Goal: Check status

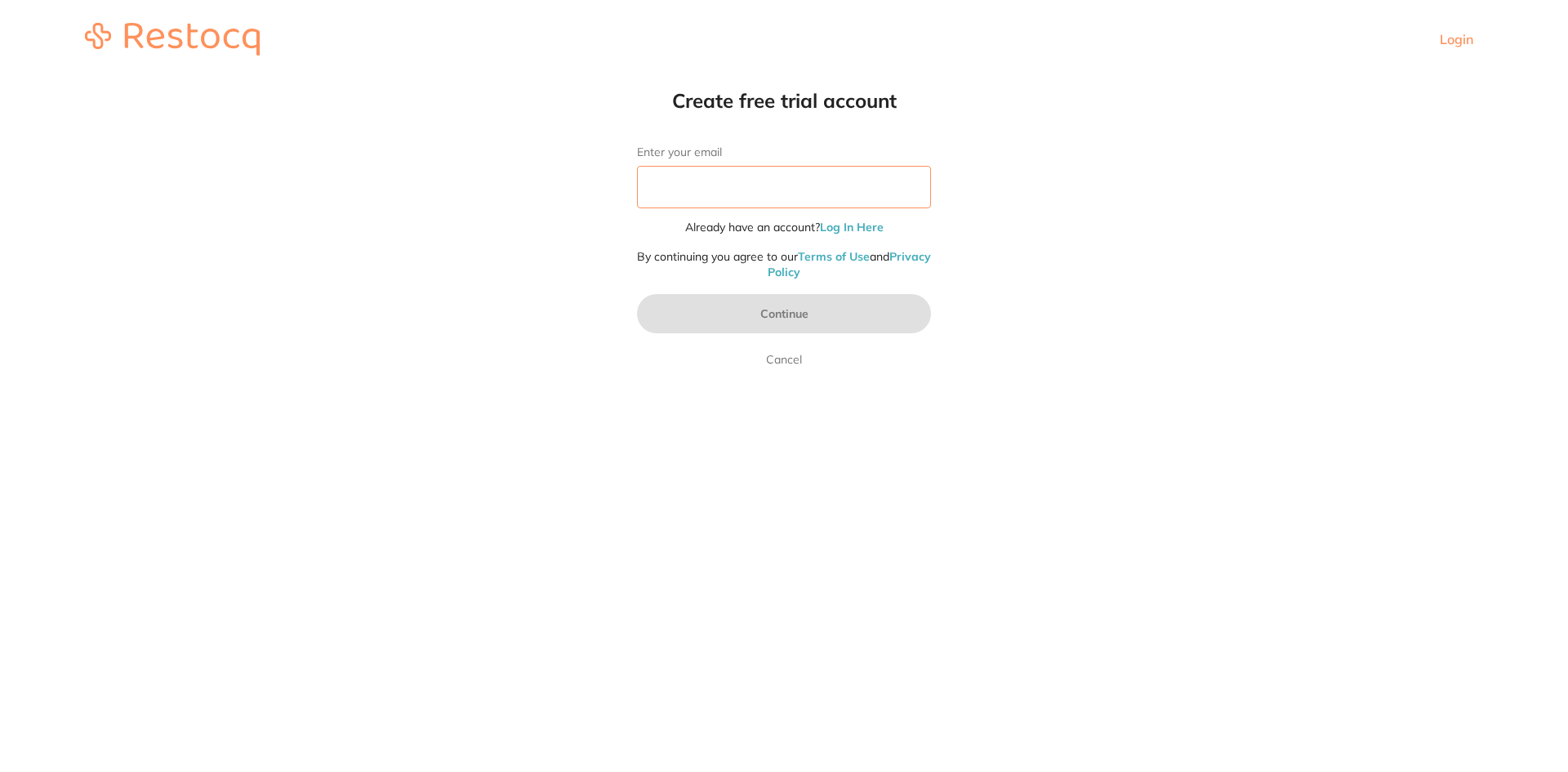
click at [826, 177] on input "Enter your email" at bounding box center [784, 187] width 294 height 42
type input "[EMAIL_ADDRESS][DOMAIN_NAME]"
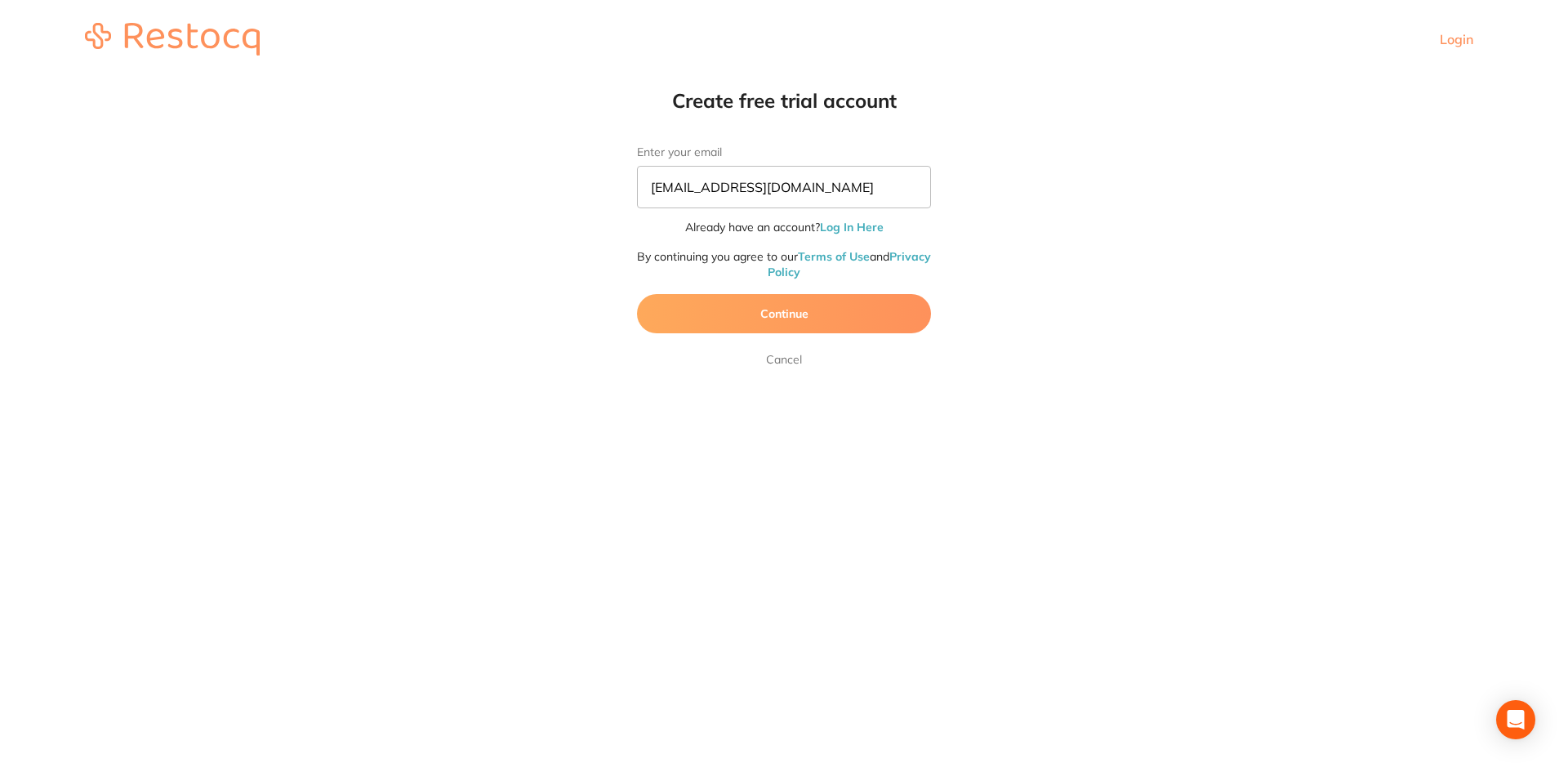
click at [815, 303] on button "Continue" at bounding box center [784, 313] width 294 height 39
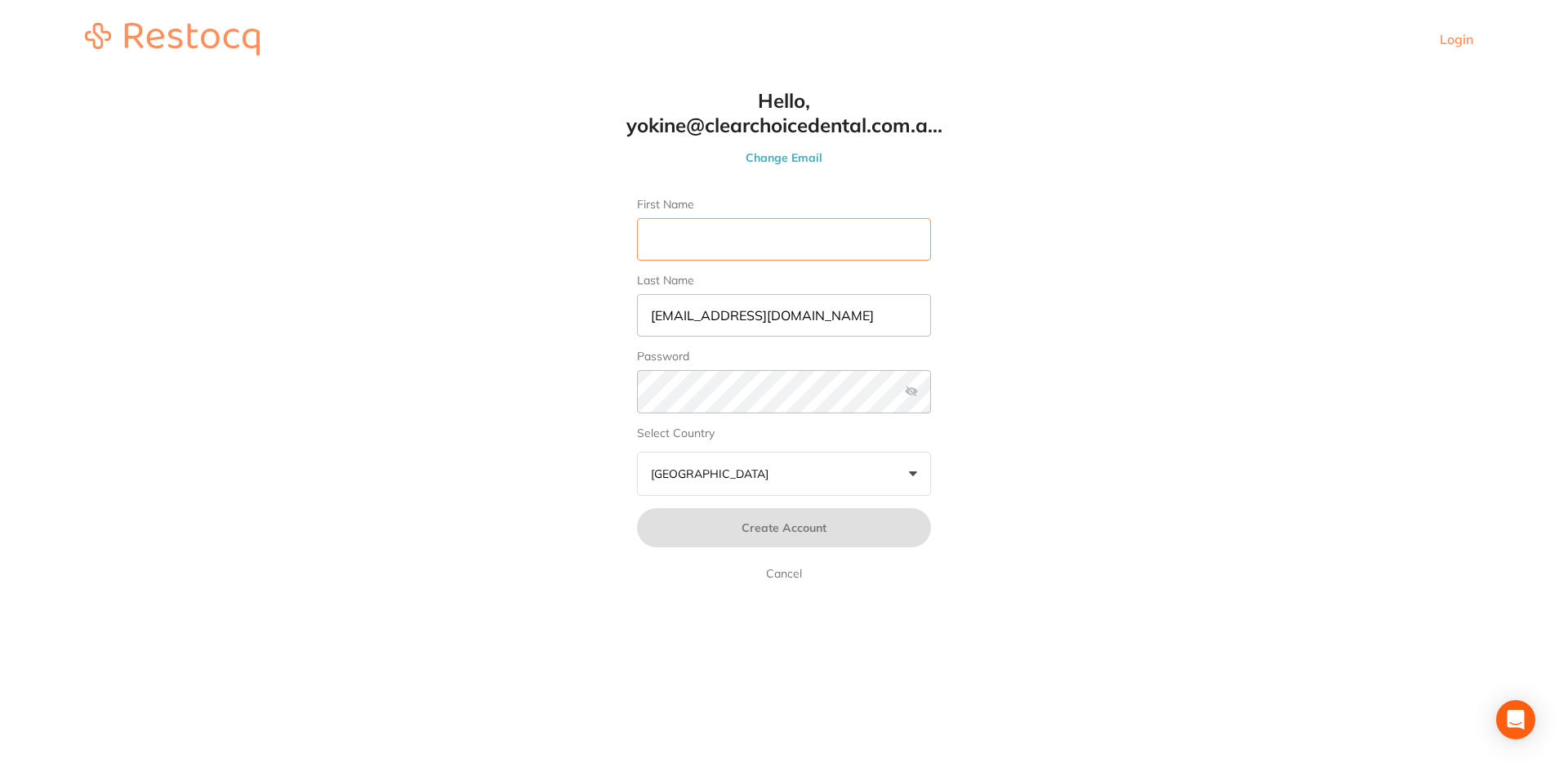
click at [752, 249] on input "First Name" at bounding box center [784, 239] width 294 height 42
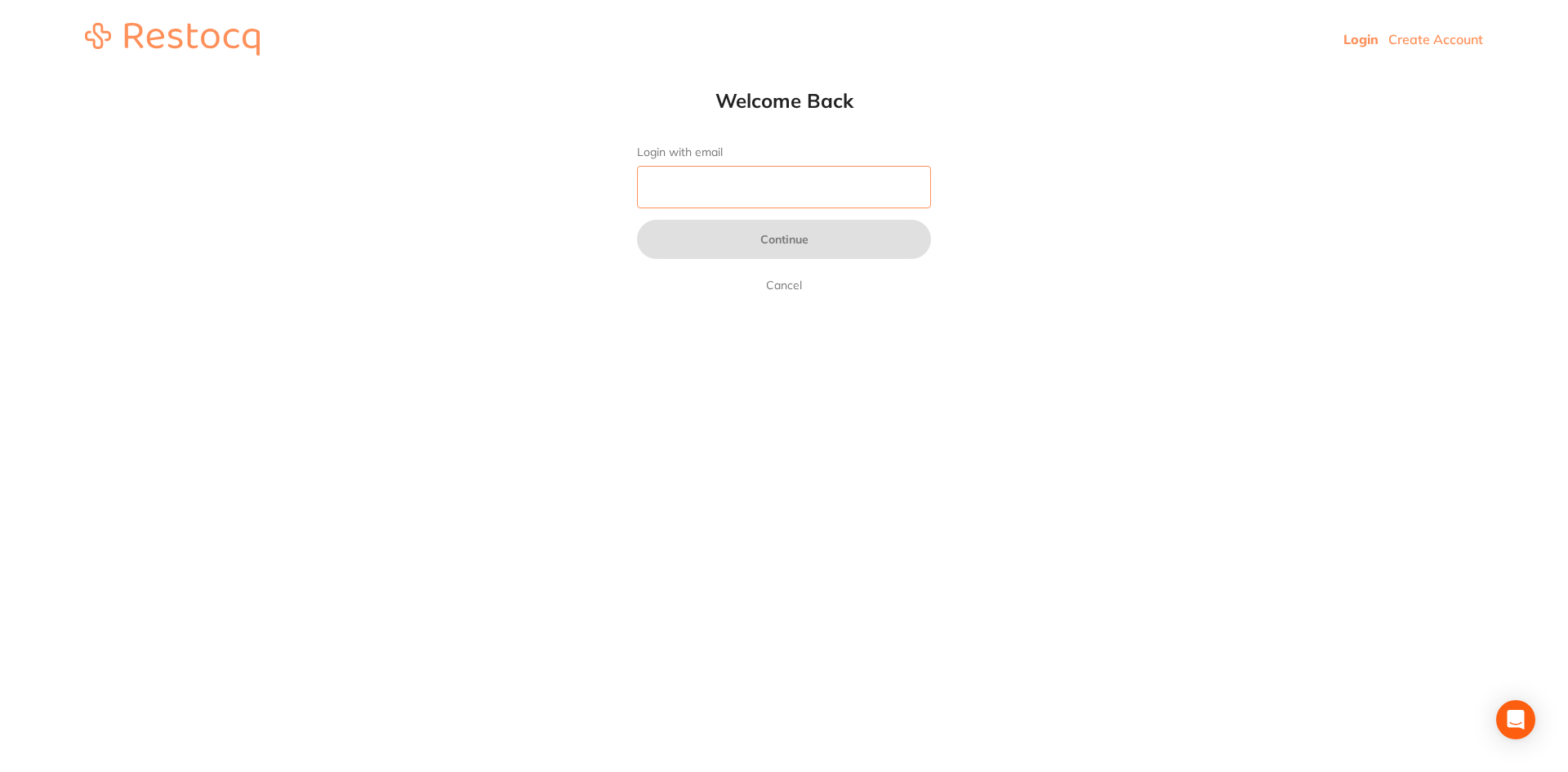
click at [817, 178] on input "Login with email" at bounding box center [784, 187] width 294 height 42
type input "[EMAIL_ADDRESS][DOMAIN_NAME]"
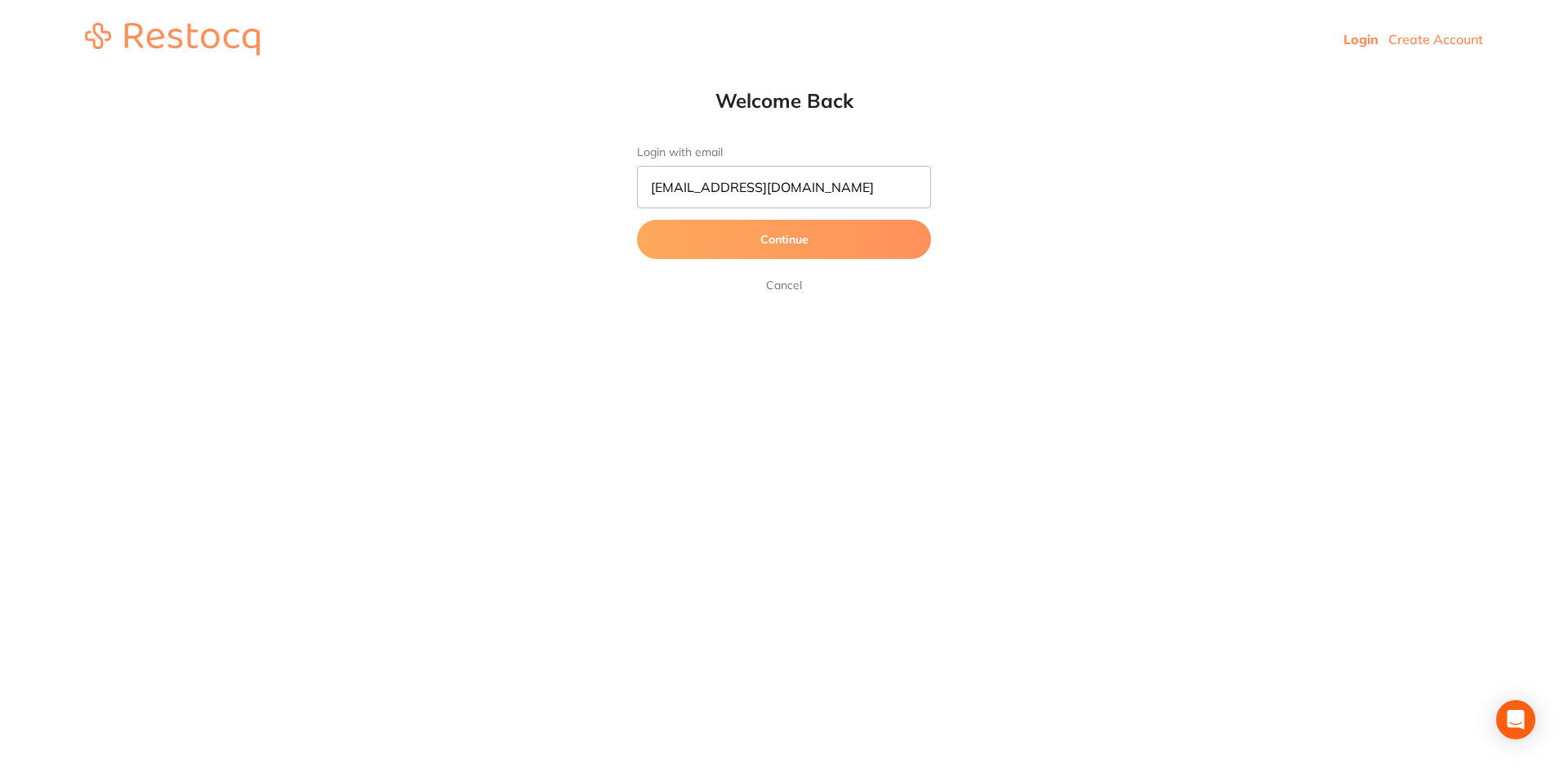
click at [826, 242] on button "Continue" at bounding box center [784, 239] width 294 height 39
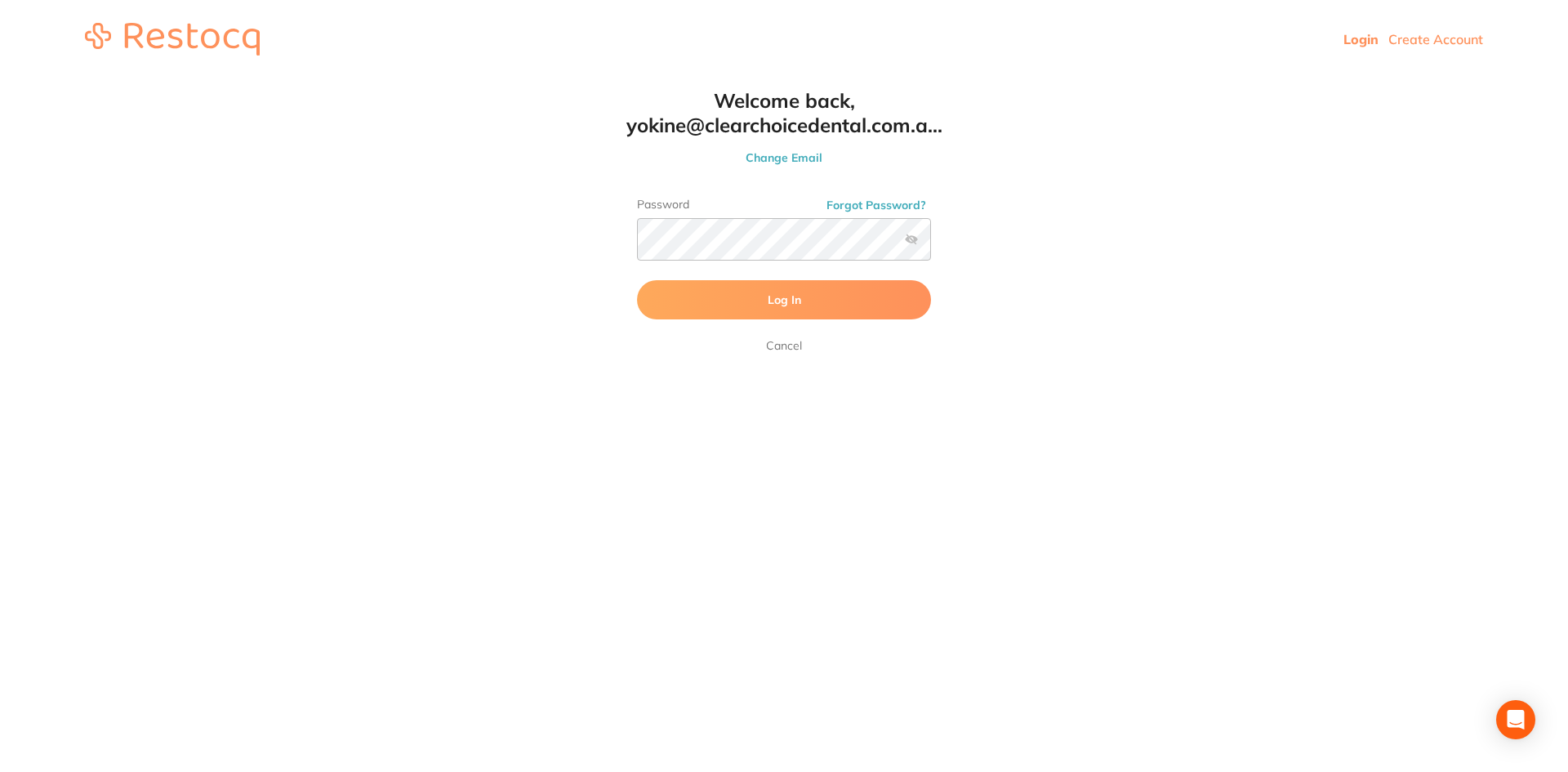
click at [852, 310] on button "Log In" at bounding box center [784, 299] width 294 height 39
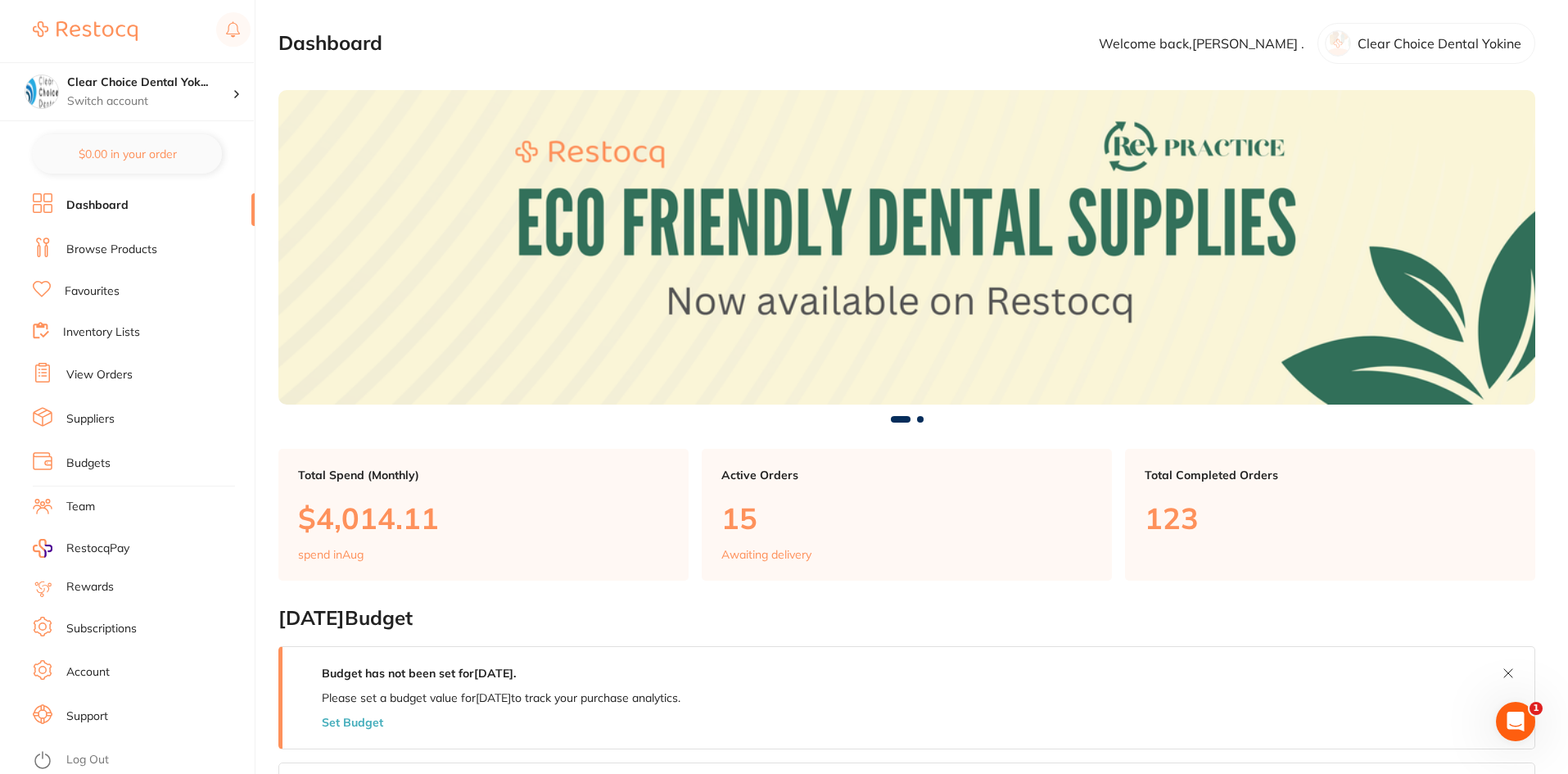
click at [100, 374] on link "View Orders" at bounding box center [99, 374] width 66 height 16
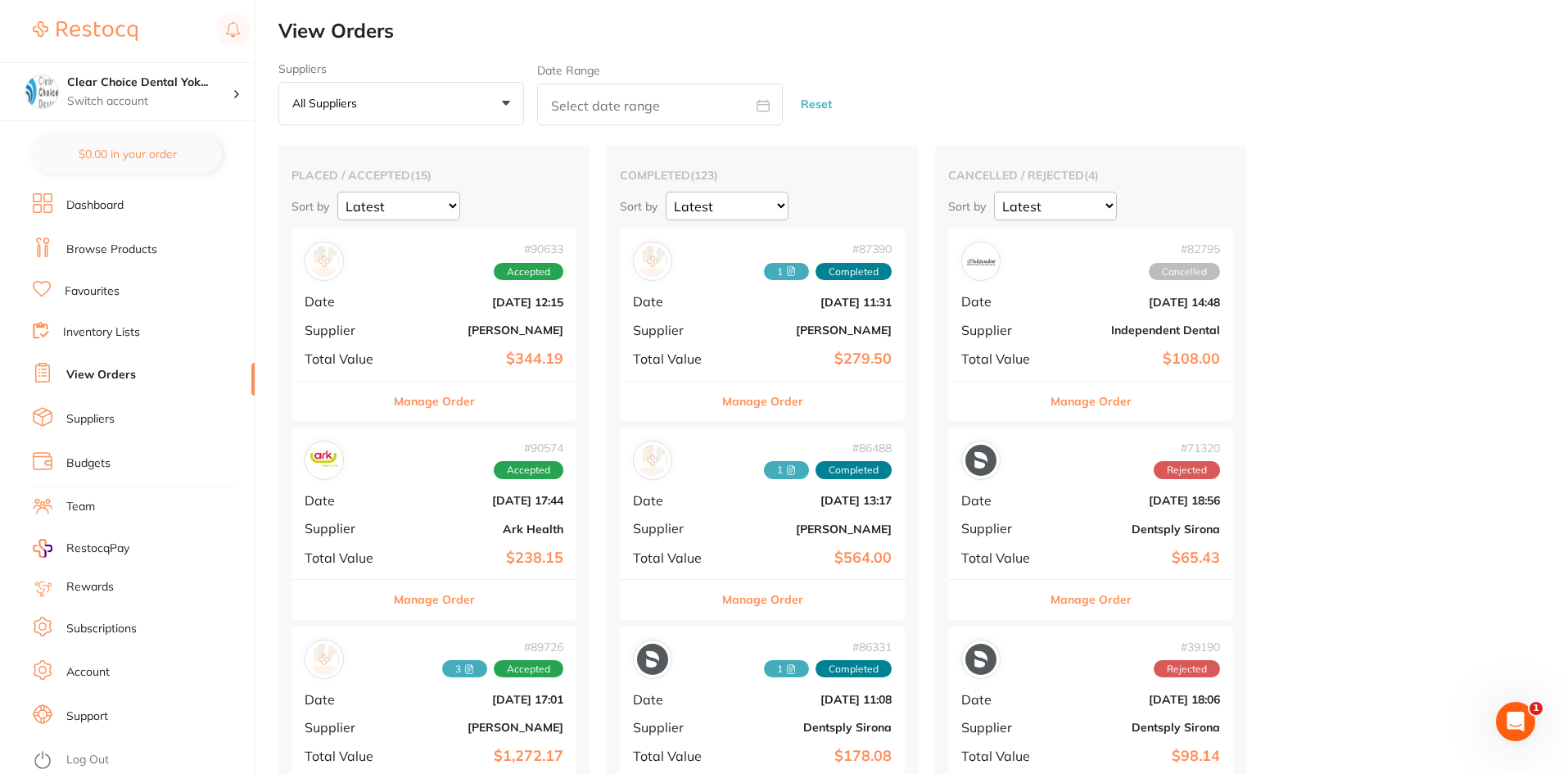
click at [419, 505] on b "[DATE] 17:44" at bounding box center [482, 500] width 164 height 13
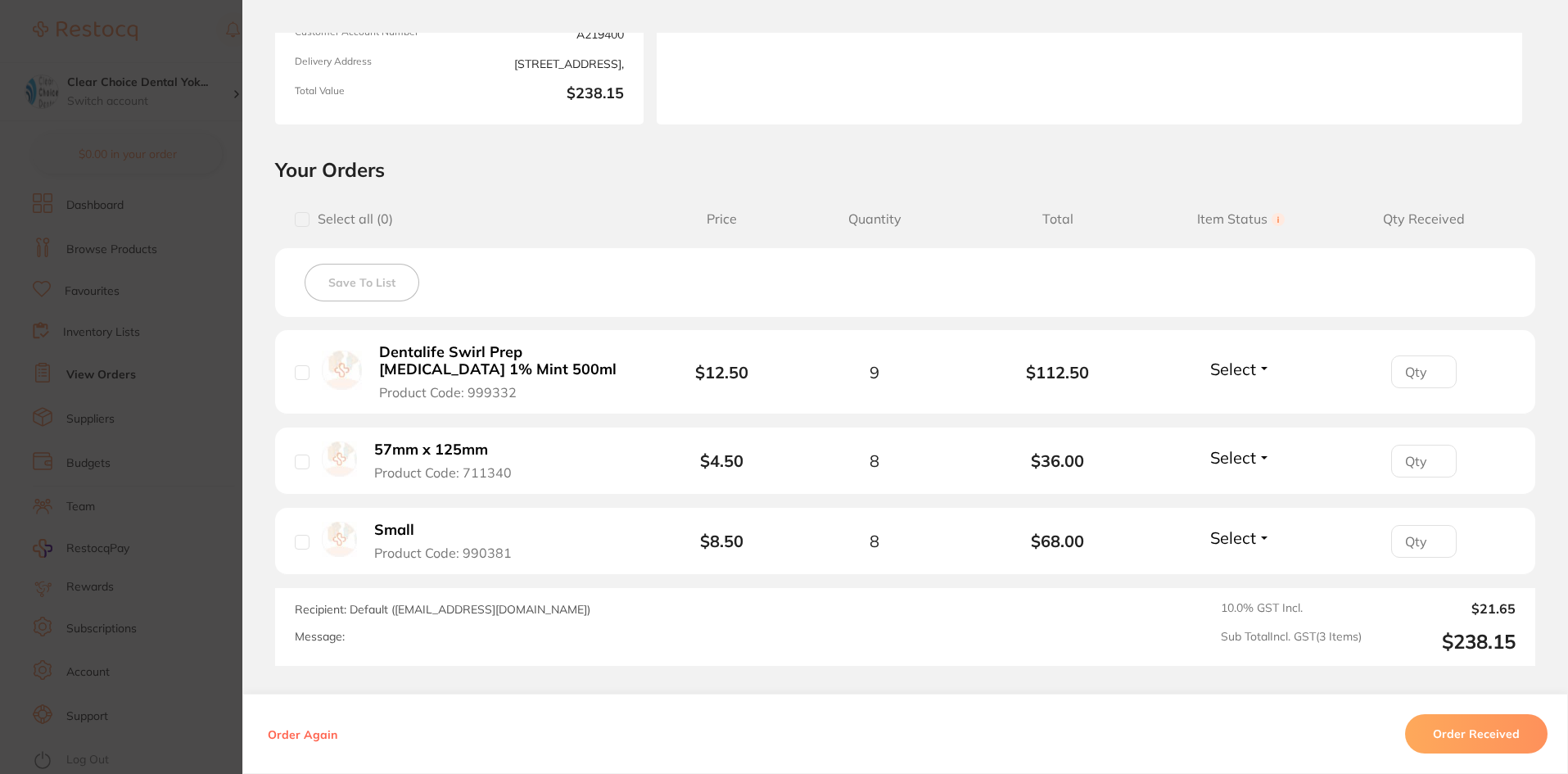
scroll to position [246, 0]
click at [298, 215] on input "checkbox" at bounding box center [302, 218] width 14 height 14
checkbox input "true"
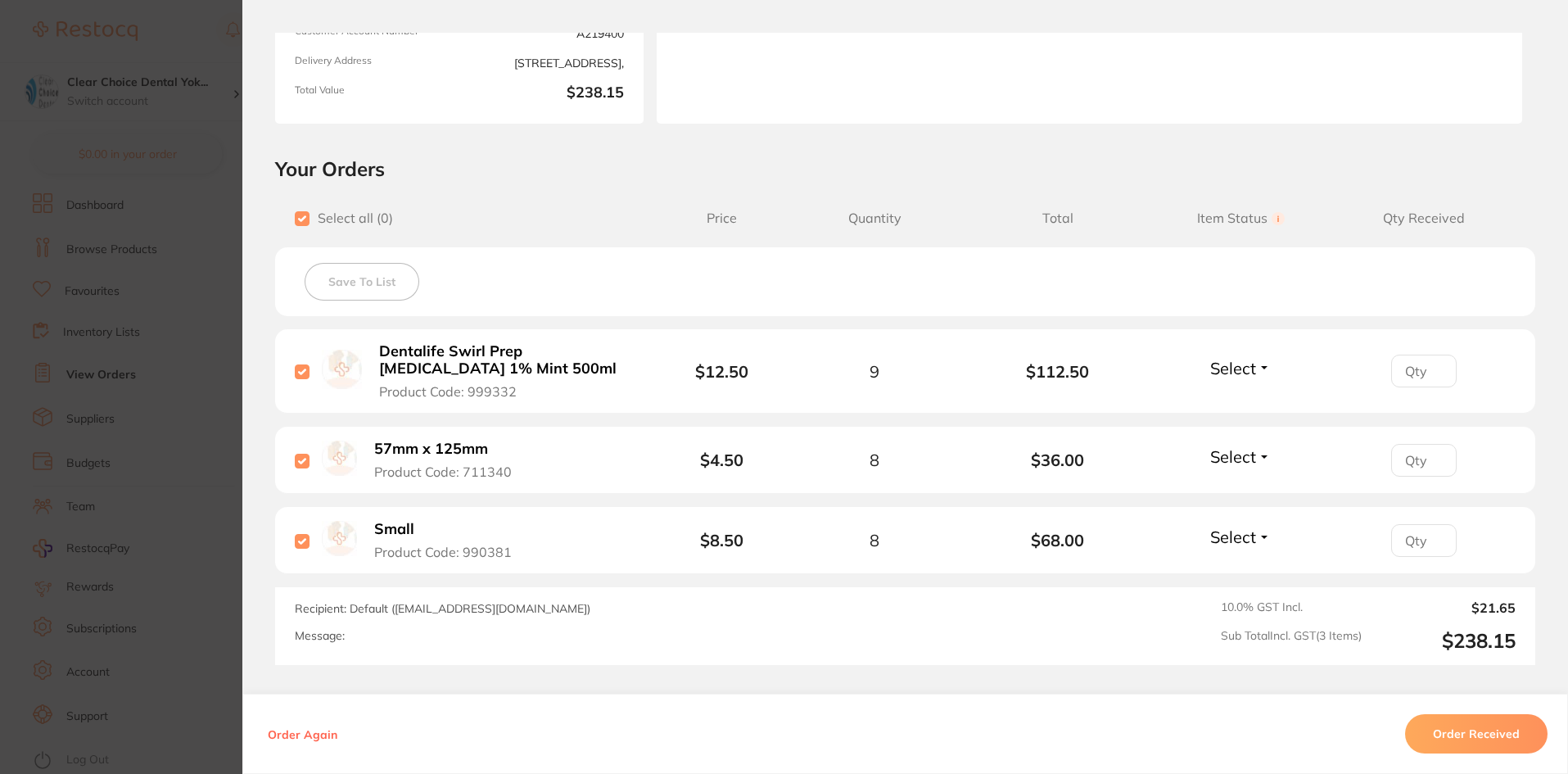
checkbox input "true"
click at [1446, 731] on button "Order Received" at bounding box center [1476, 733] width 143 height 39
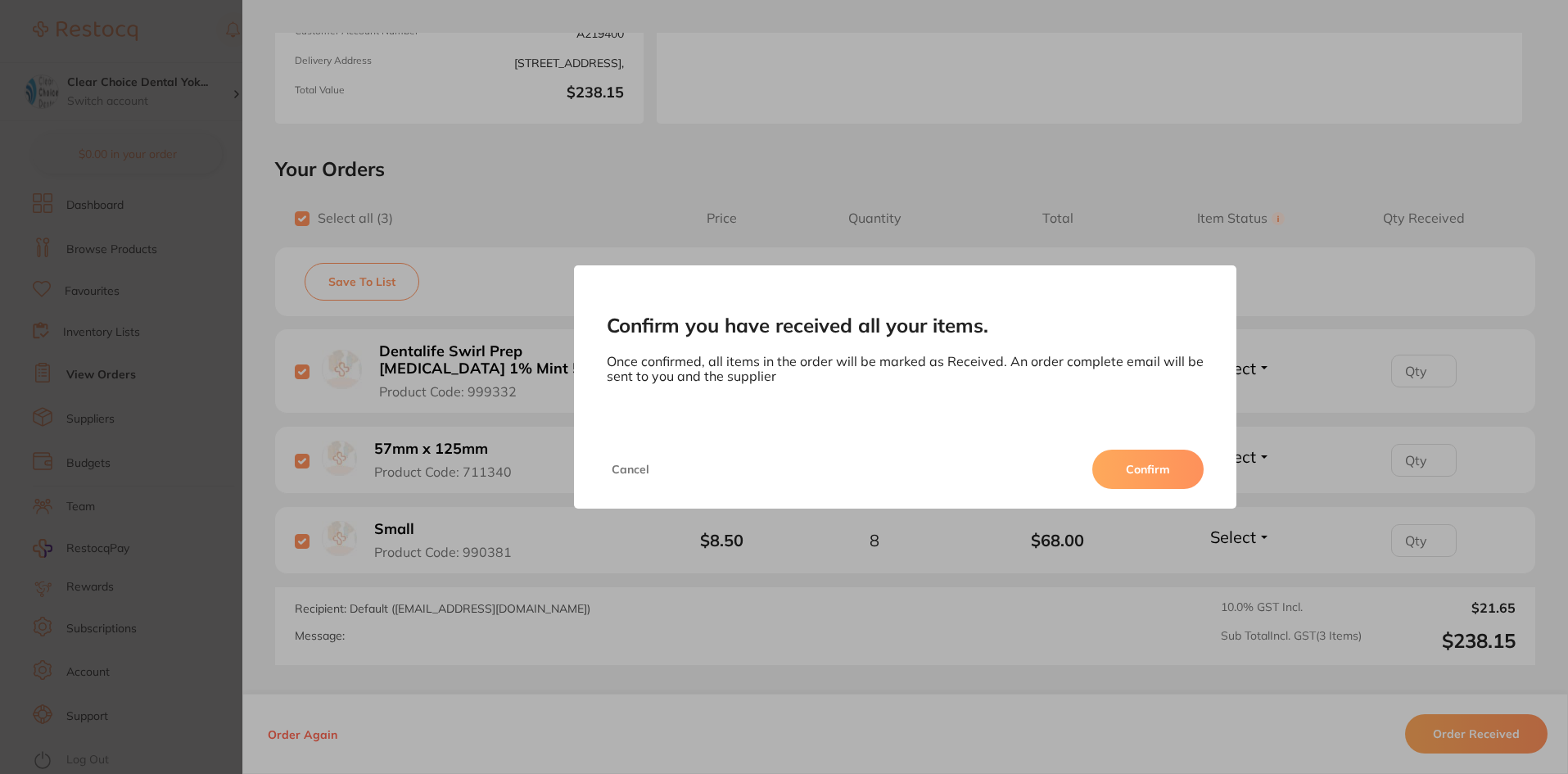
click at [456, 199] on div "Confirm you have received all your items. Once confirmed, all items in the orde…" at bounding box center [905, 387] width 1326 height 774
click at [618, 471] on button "Cancel" at bounding box center [631, 469] width 48 height 39
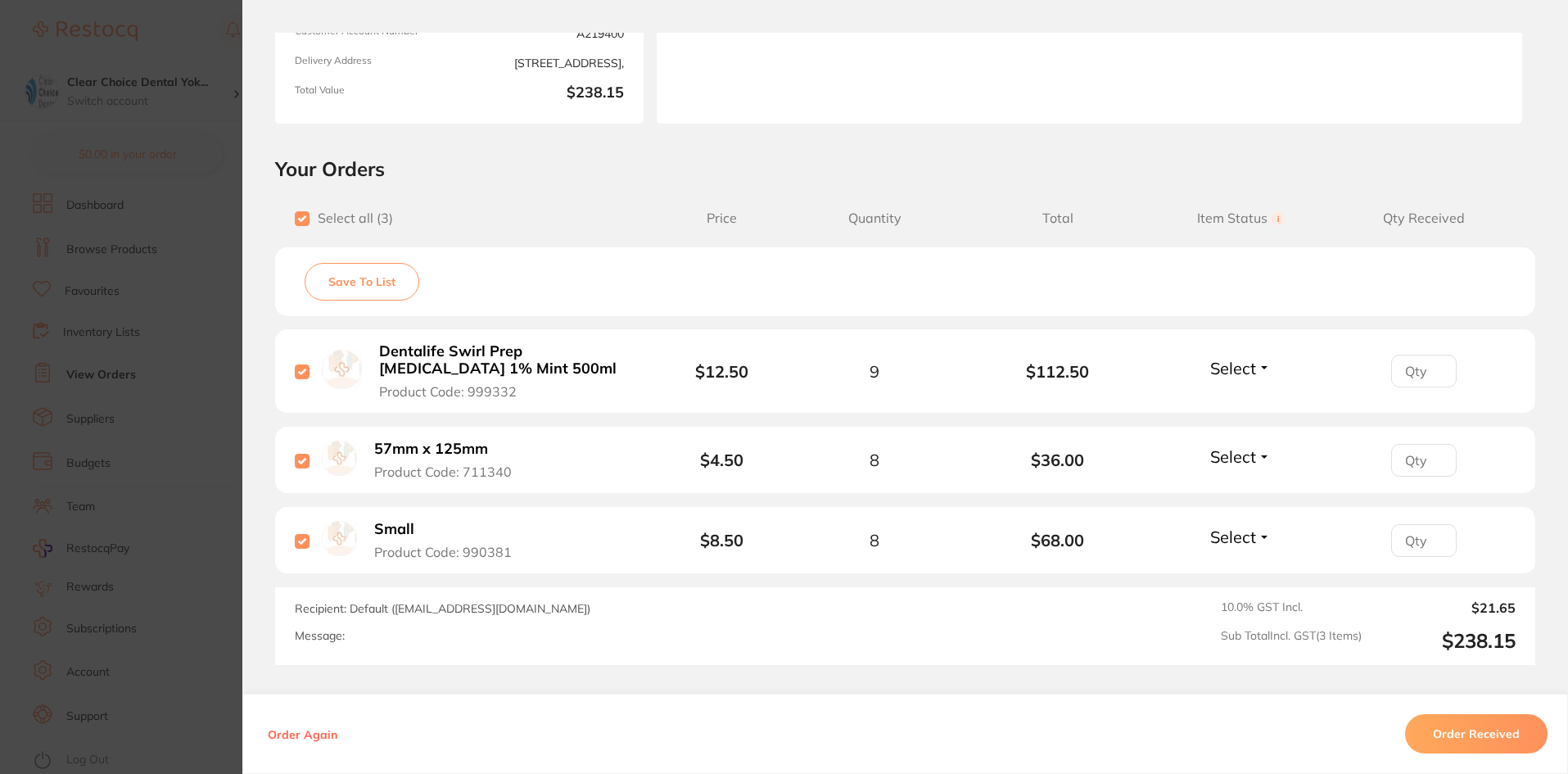
click at [300, 219] on input "checkbox" at bounding box center [302, 218] width 14 height 14
checkbox input "false"
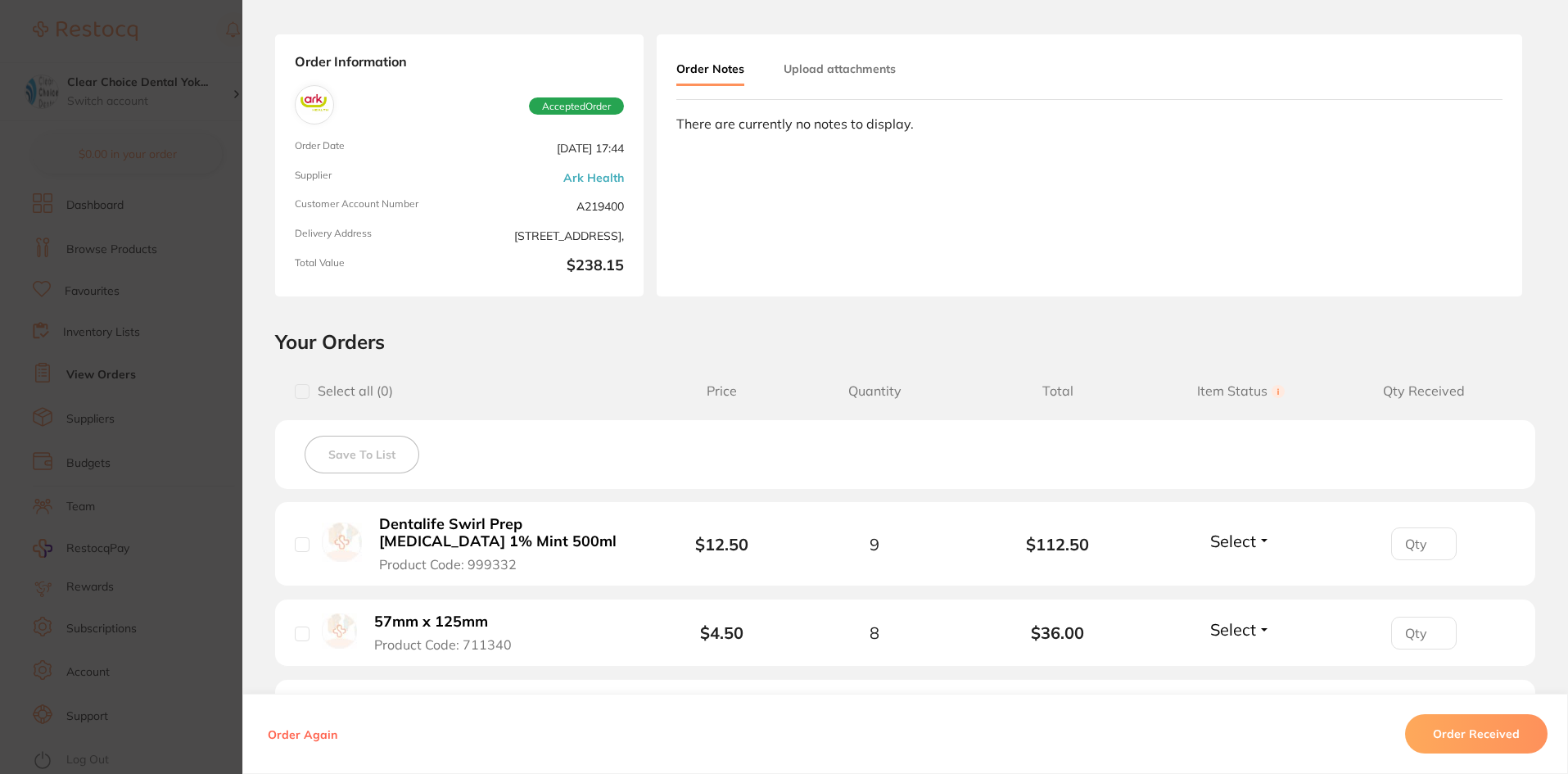
scroll to position [0, 0]
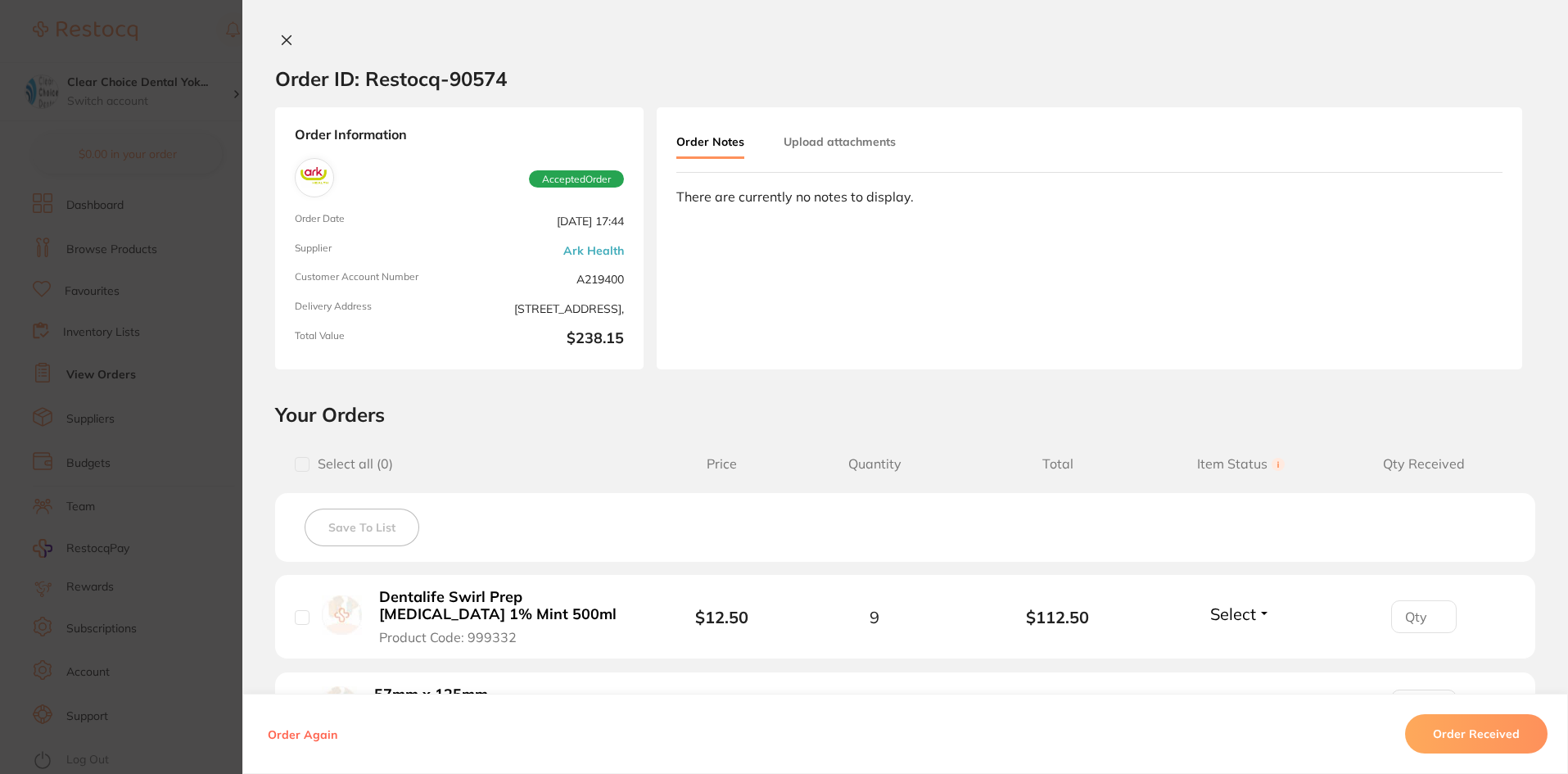
click at [283, 44] on icon at bounding box center [287, 40] width 13 height 13
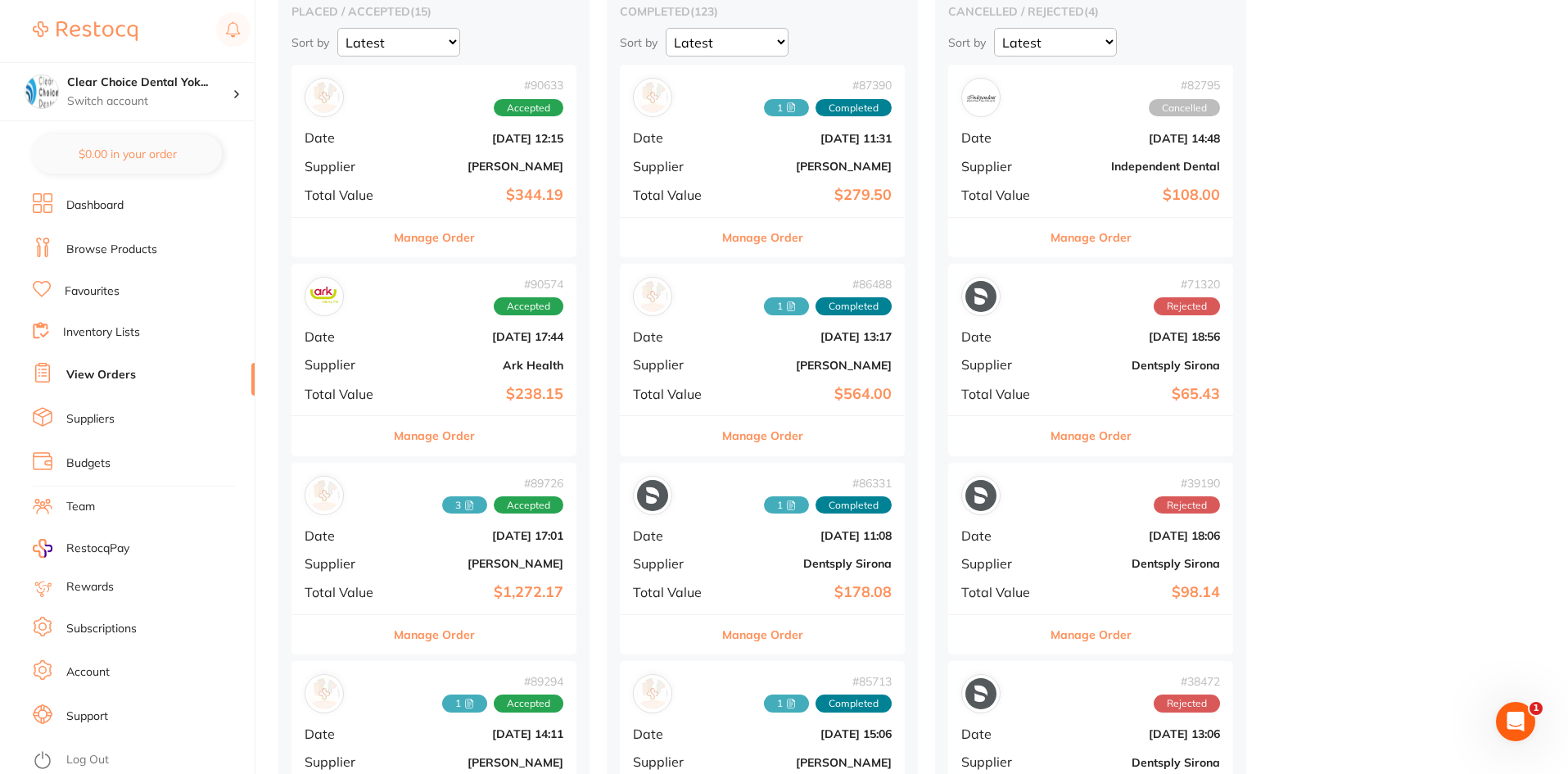
click at [422, 368] on b "Ark Health" at bounding box center [482, 365] width 164 height 13
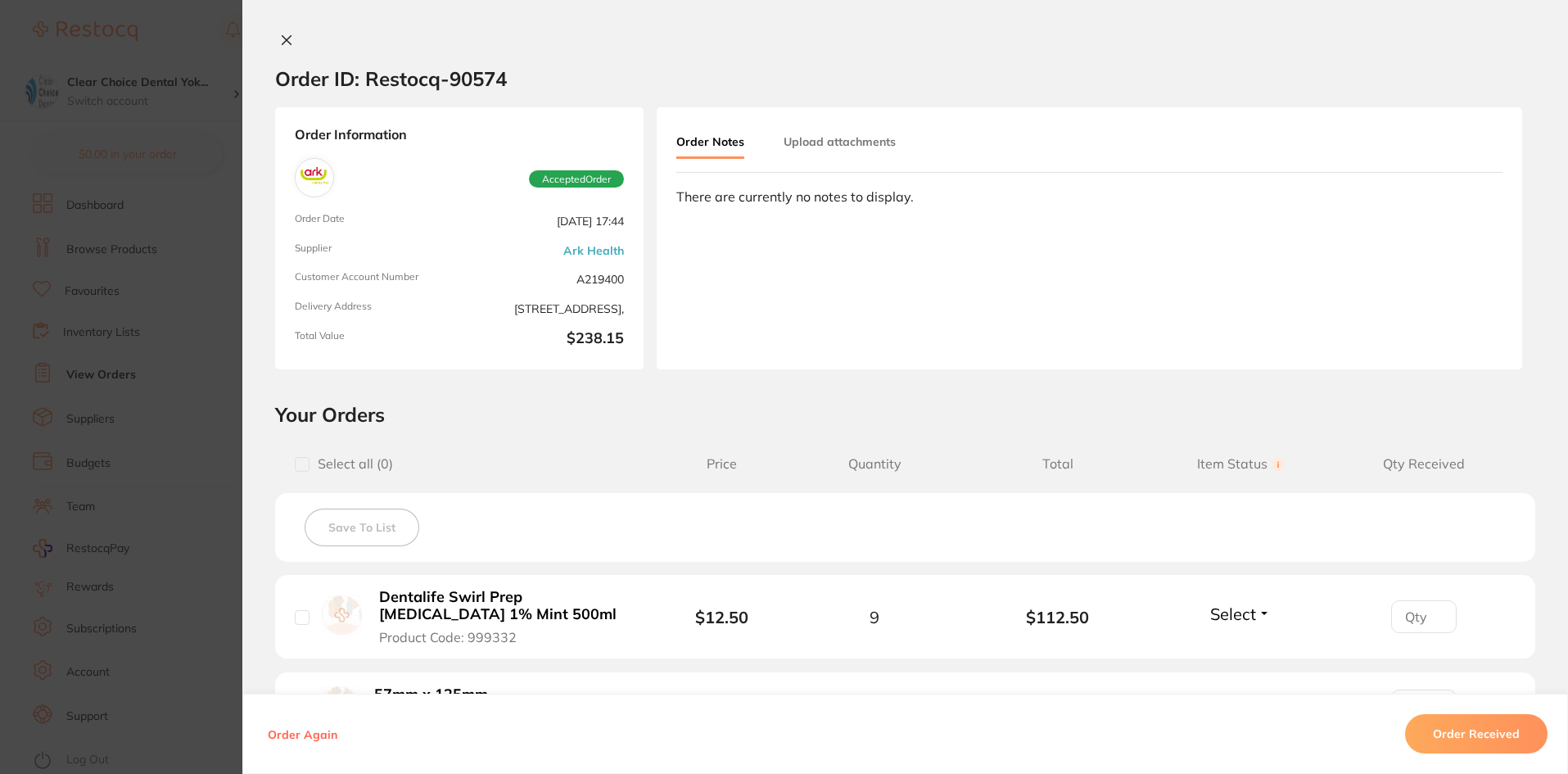
click at [809, 150] on button "Upload attachments" at bounding box center [840, 142] width 112 height 30
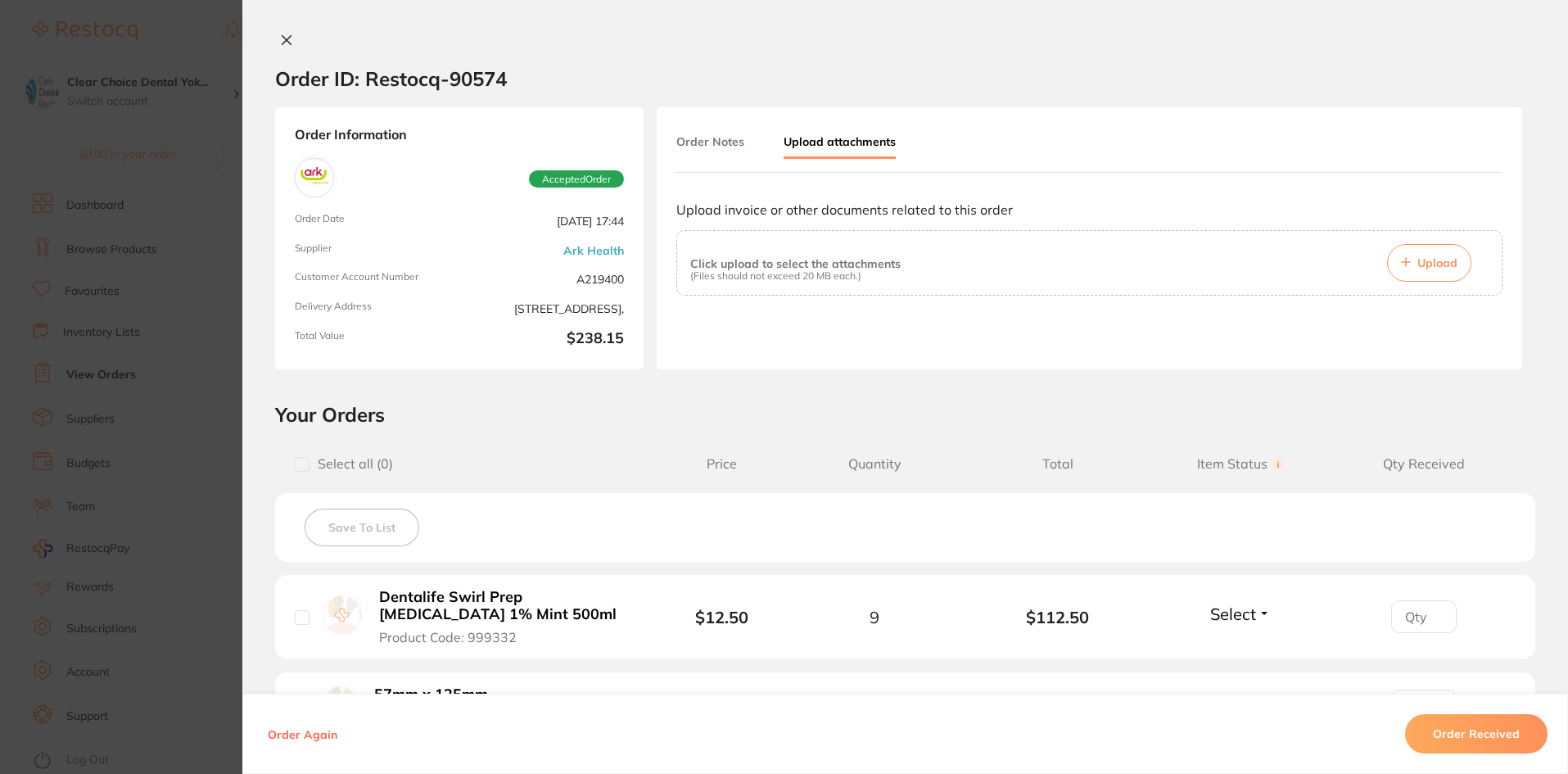
click at [1433, 274] on button "Upload" at bounding box center [1429, 262] width 84 height 37
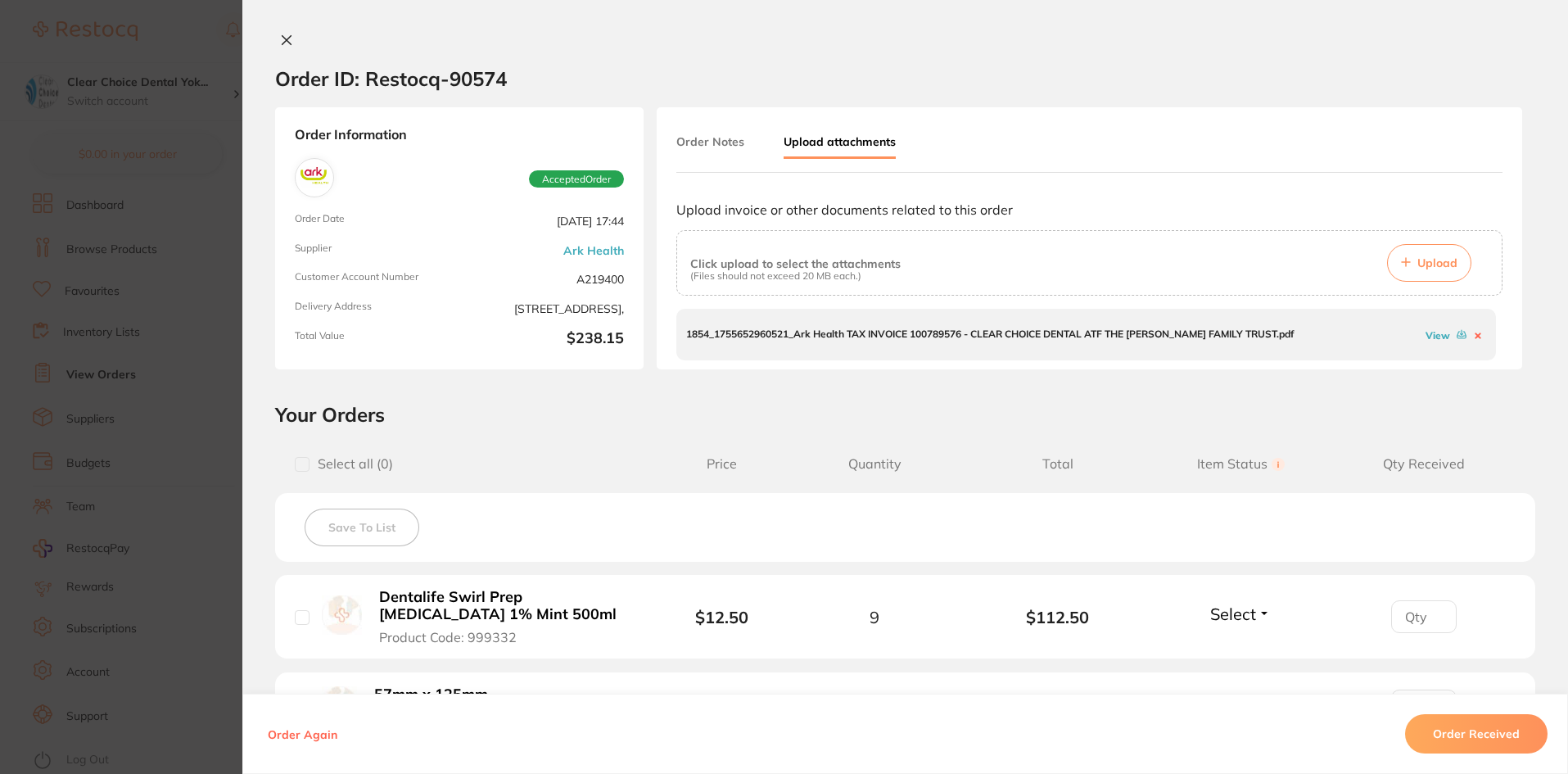
click at [896, 335] on p "1854_1755652960521_Ark Health TAX INVOICE 100789576 - CLEAR CHOICE DENTAL ATF T…" at bounding box center [990, 334] width 608 height 11
click at [1426, 337] on link "View" at bounding box center [1439, 335] width 25 height 12
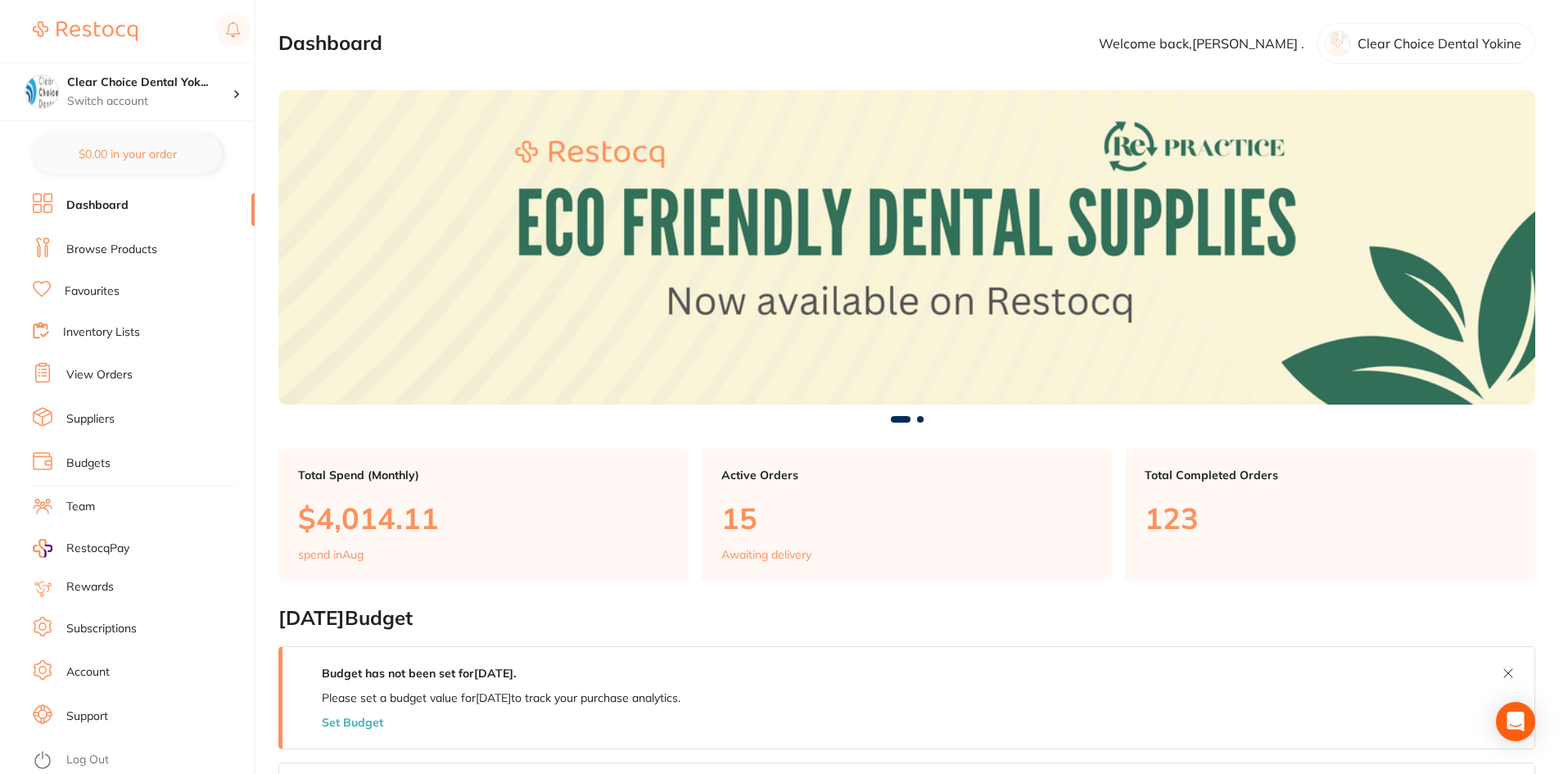
click at [104, 378] on link "View Orders" at bounding box center [99, 374] width 66 height 16
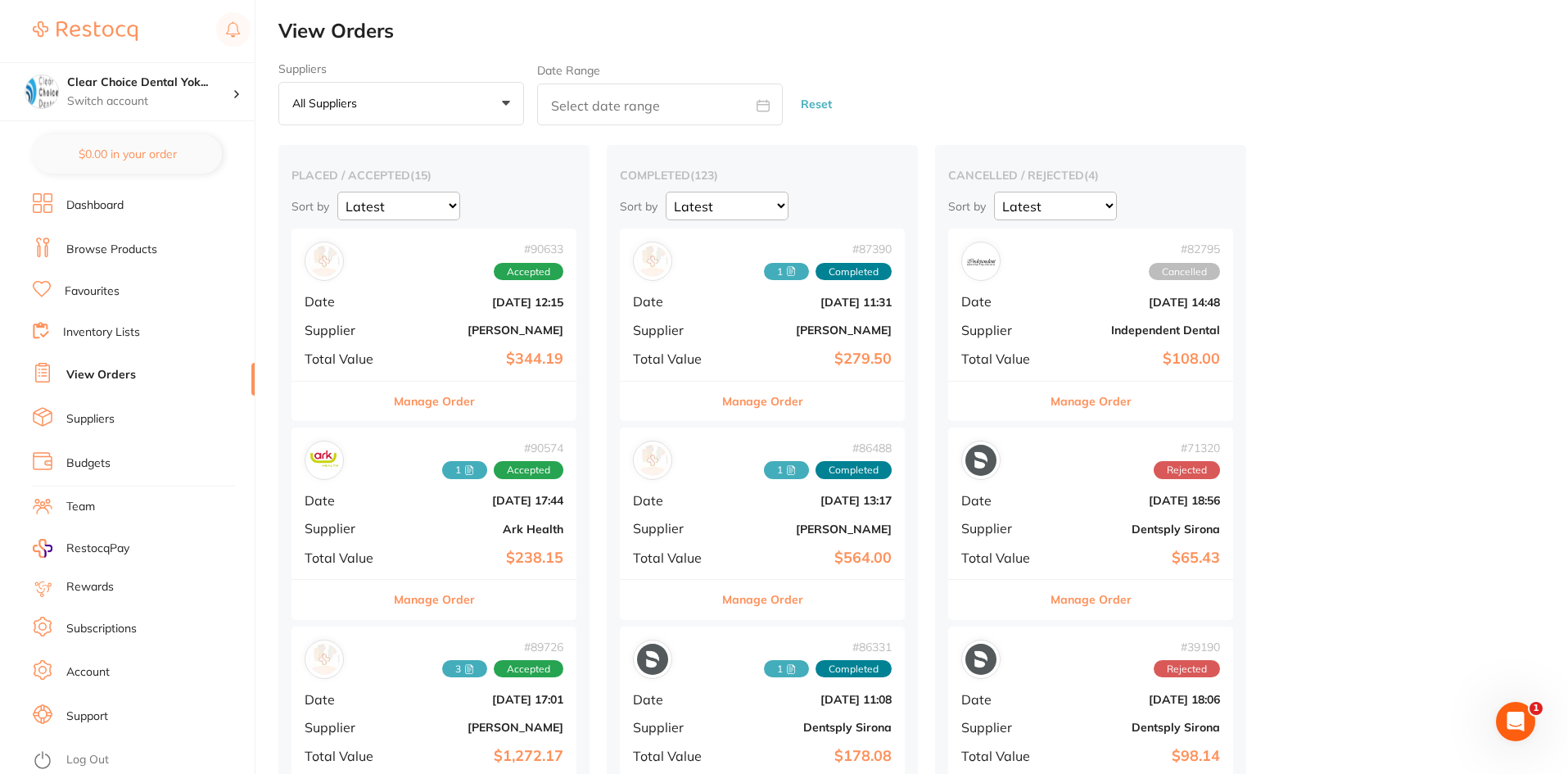
click at [424, 527] on b "Ark Health" at bounding box center [482, 529] width 164 height 13
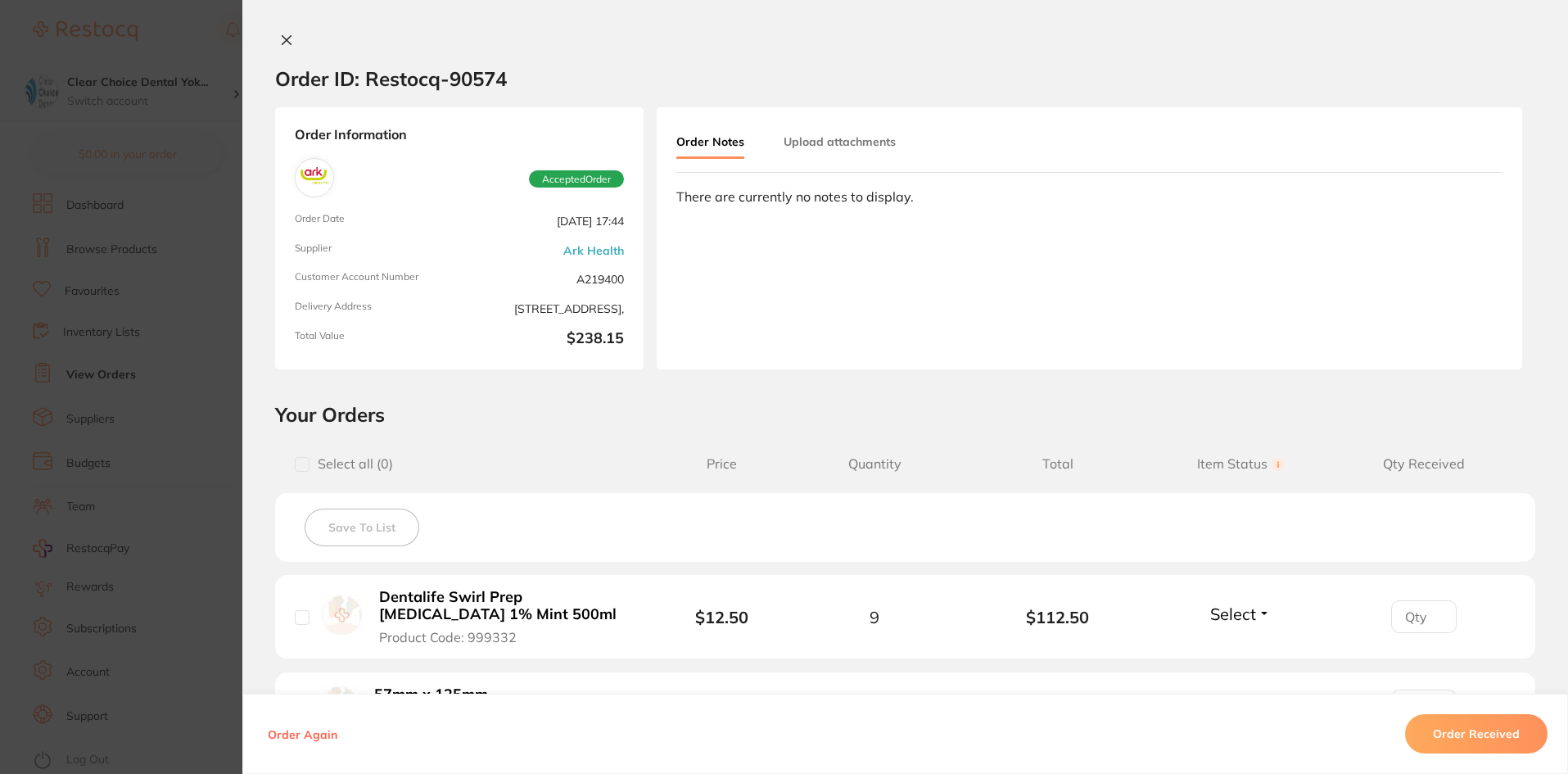
click at [827, 140] on button "Upload attachments" at bounding box center [840, 142] width 112 height 30
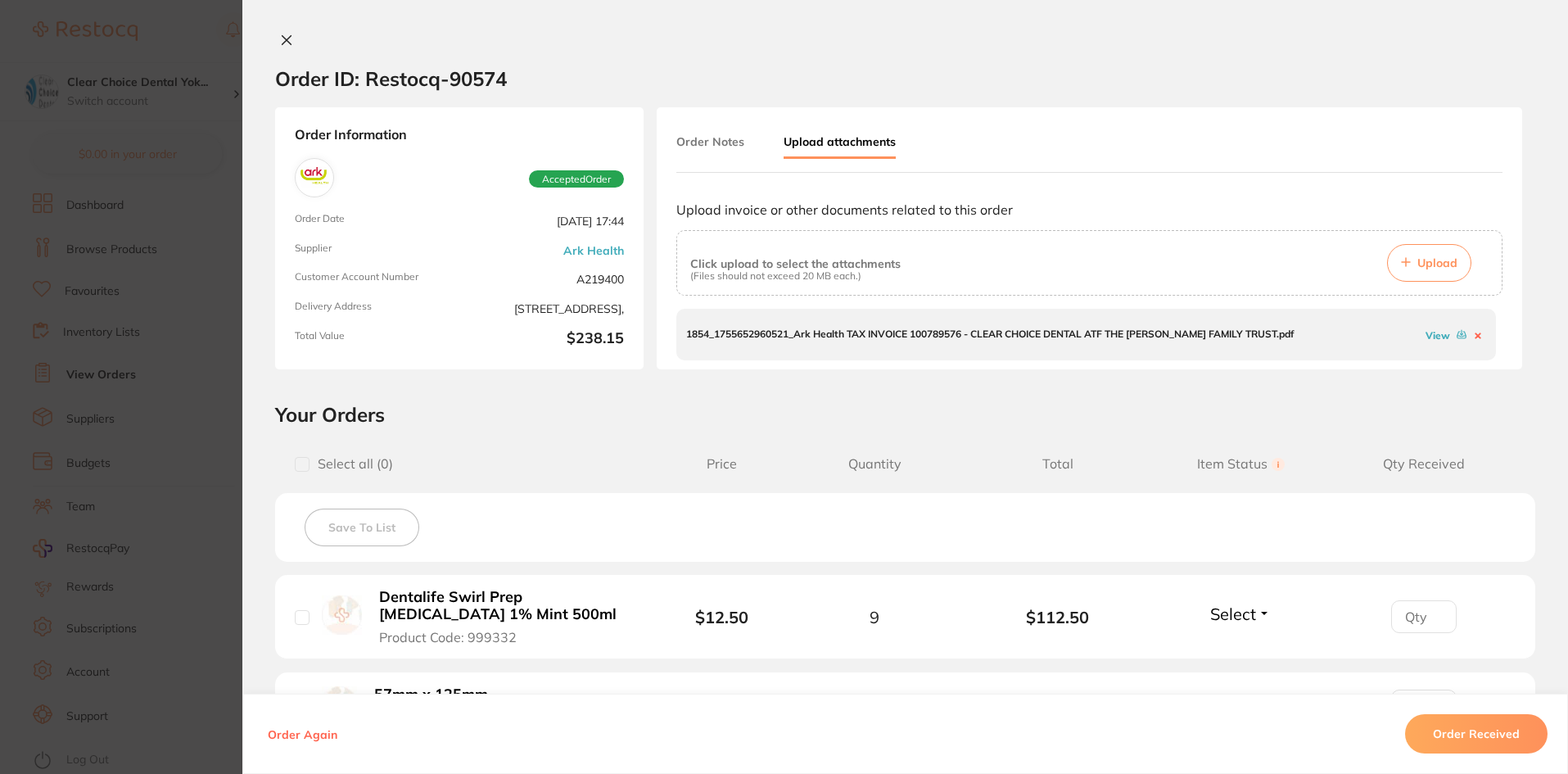
click at [1438, 336] on link "View" at bounding box center [1439, 335] width 25 height 12
